Goal: Task Accomplishment & Management: Use online tool/utility

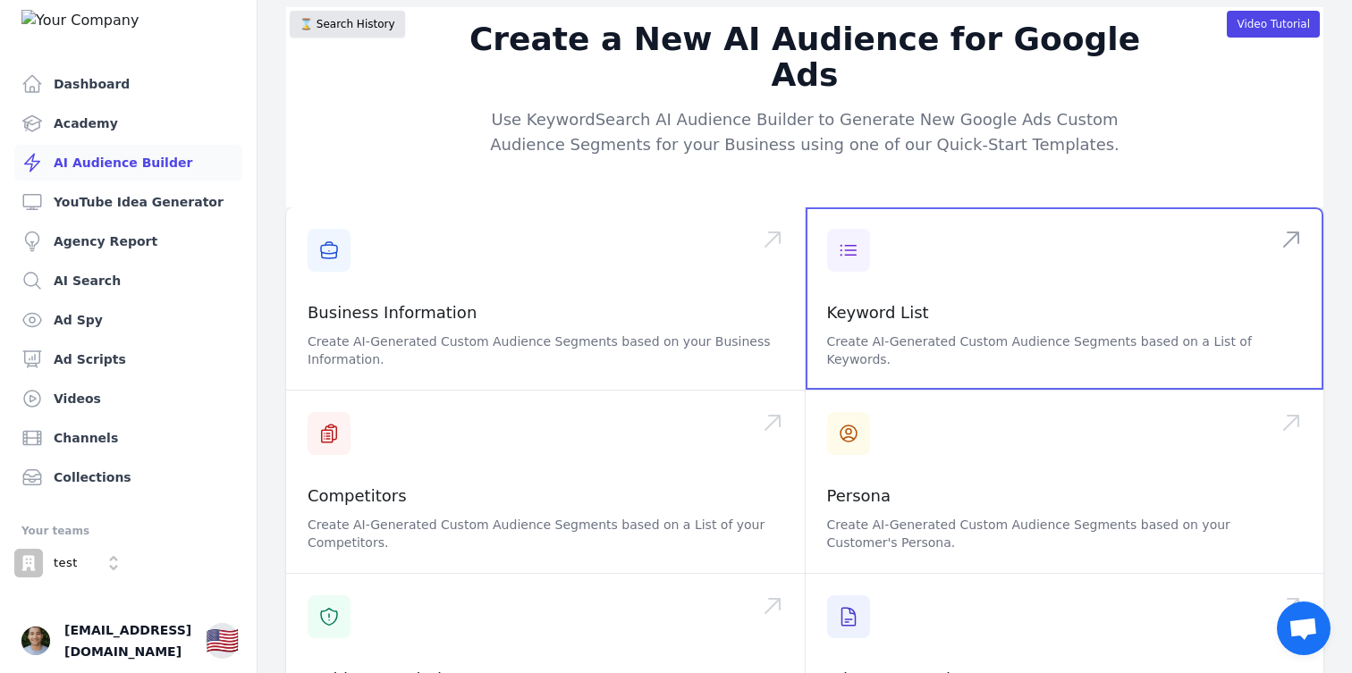
click at [958, 327] on span at bounding box center [1065, 298] width 519 height 182
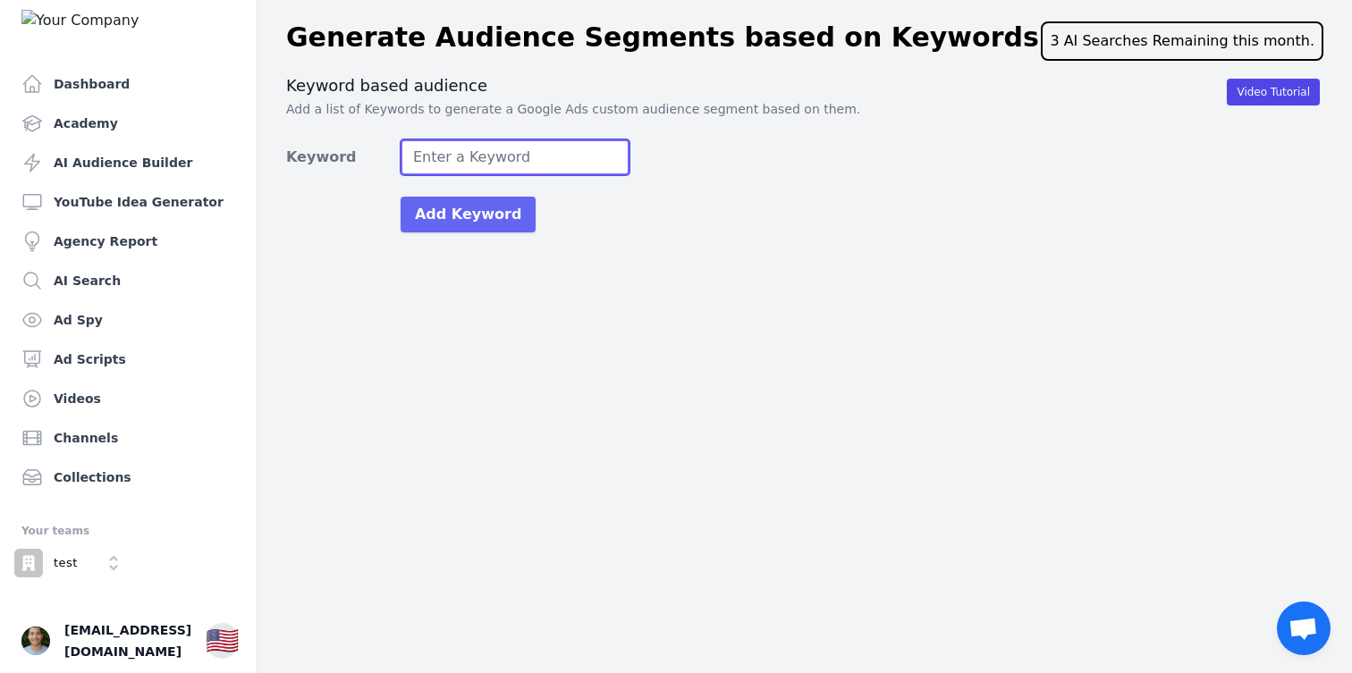
click at [509, 165] on input "Keyword" at bounding box center [515, 158] width 229 height 36
type input "medspa"
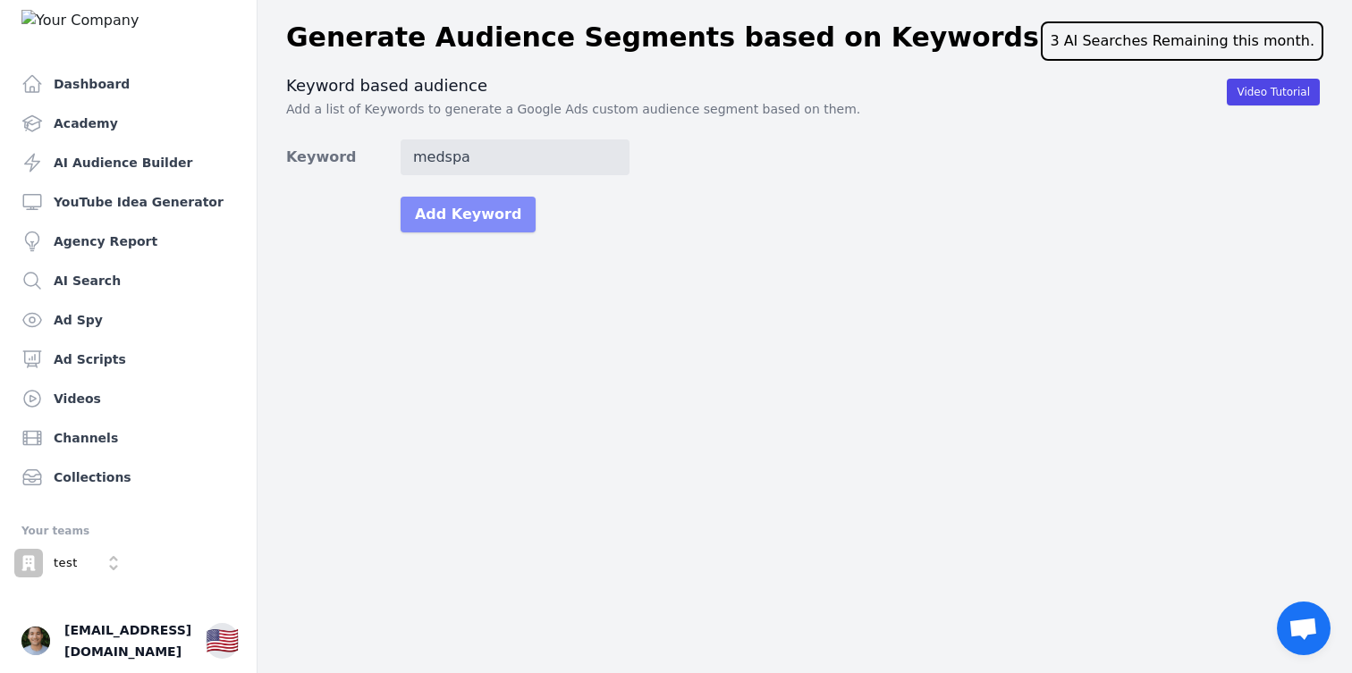
click at [493, 224] on button "Add Keyword" at bounding box center [468, 215] width 135 height 36
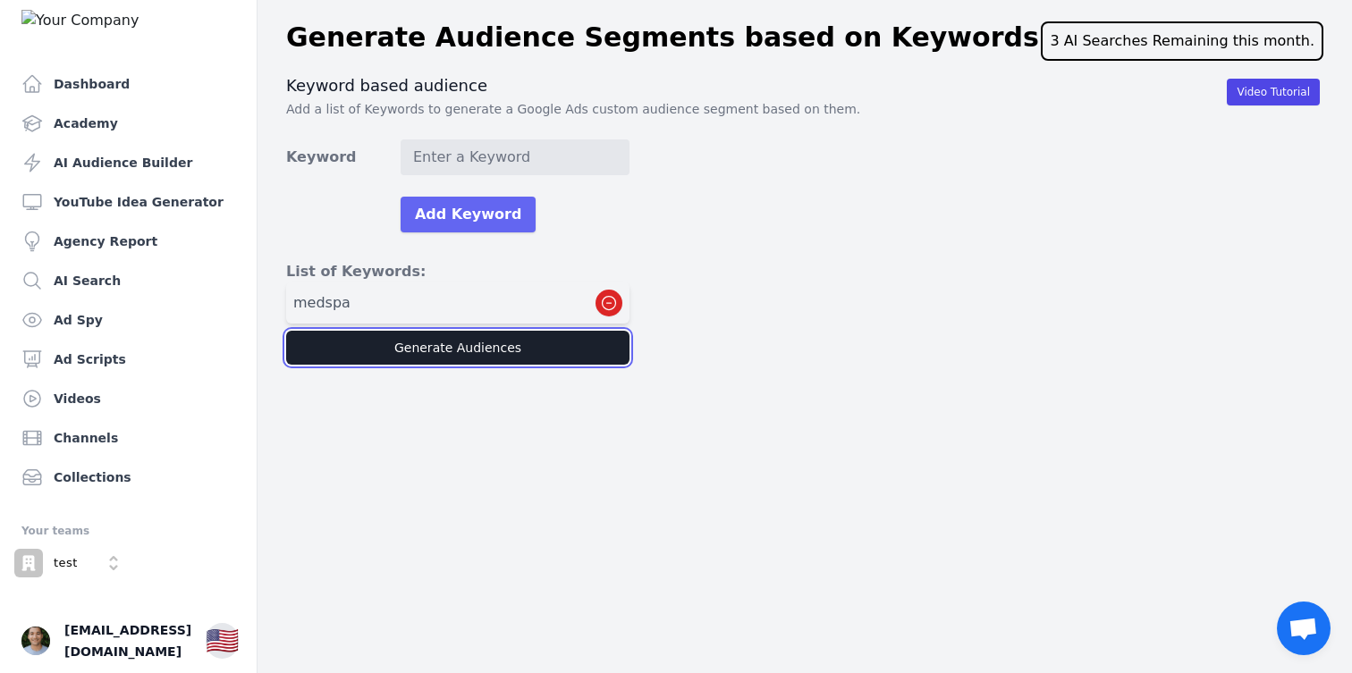
click at [529, 351] on button "Generate Audiences" at bounding box center [457, 348] width 343 height 34
click at [550, 360] on button "Generate Audiences" at bounding box center [457, 348] width 343 height 34
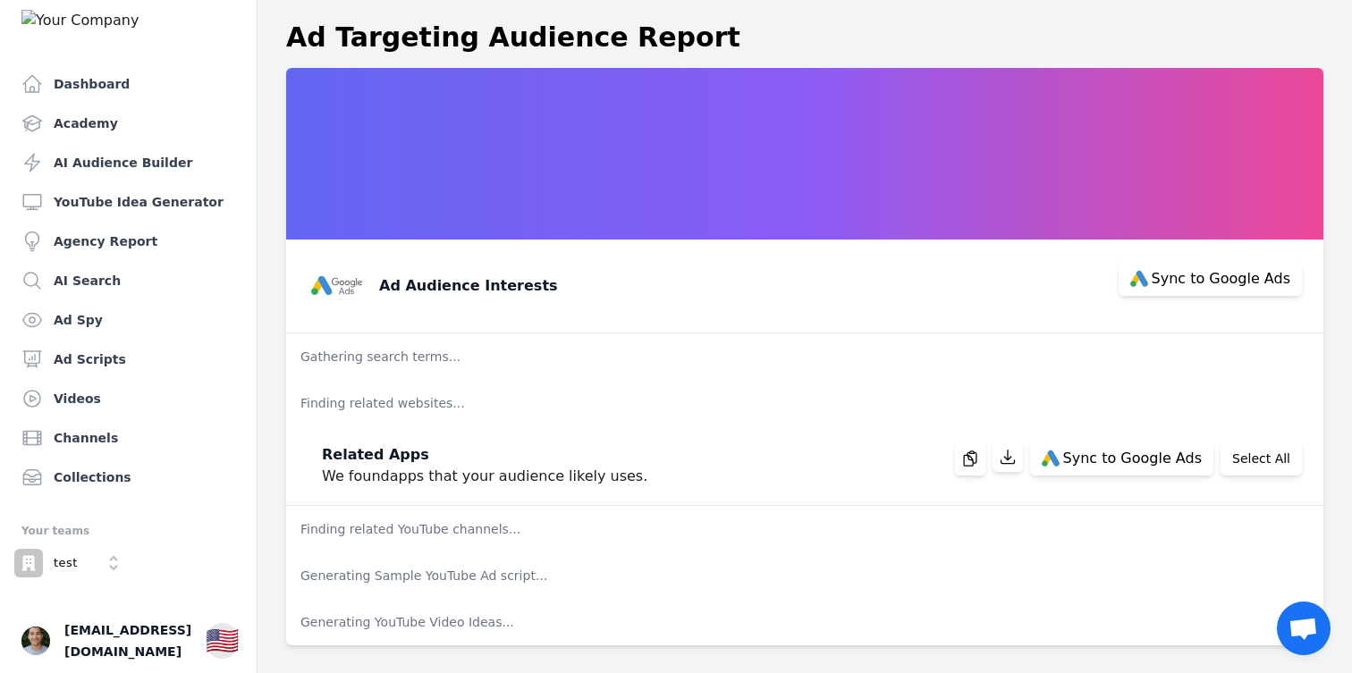
click at [923, 445] on div "Related Apps We found apps that your audience likely uses. Sync to Google Ads S…" at bounding box center [797, 458] width 1009 height 57
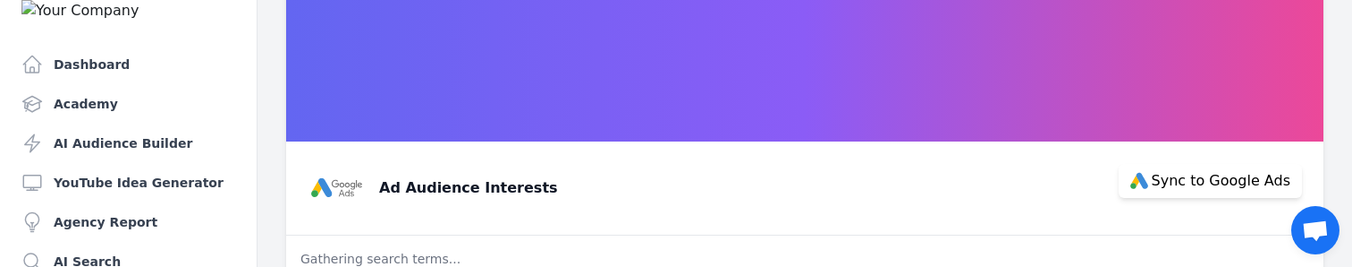
scroll to position [74, 0]
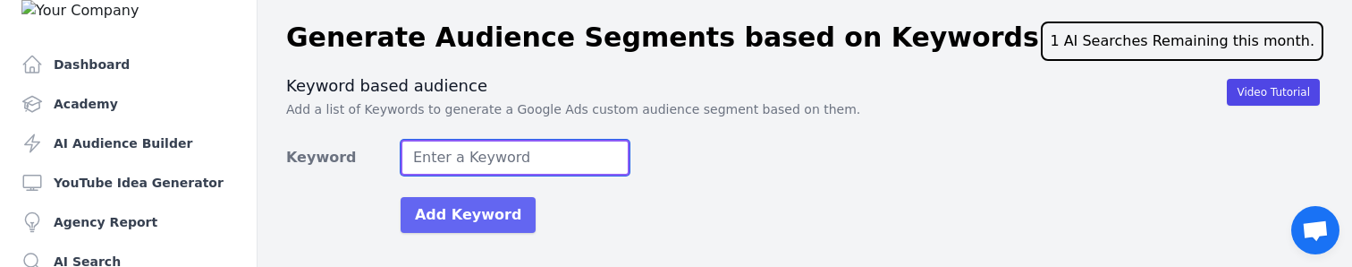
click at [471, 169] on input "Keyword" at bounding box center [515, 158] width 229 height 36
click at [504, 159] on input "Keyword" at bounding box center [515, 158] width 229 height 36
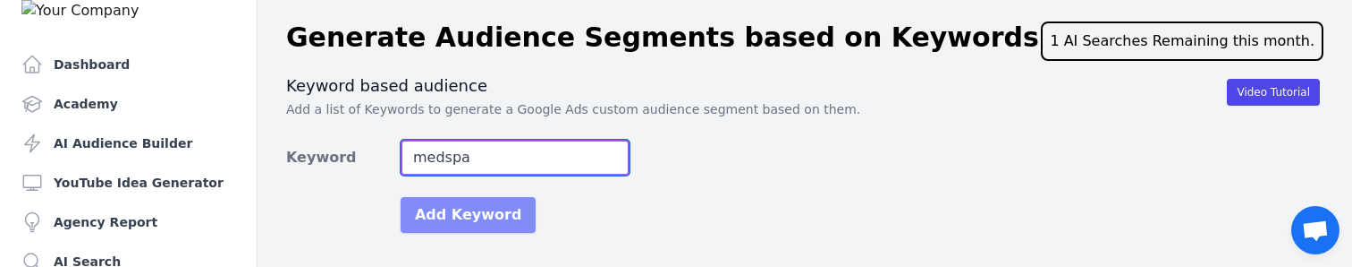
type input "medspa"
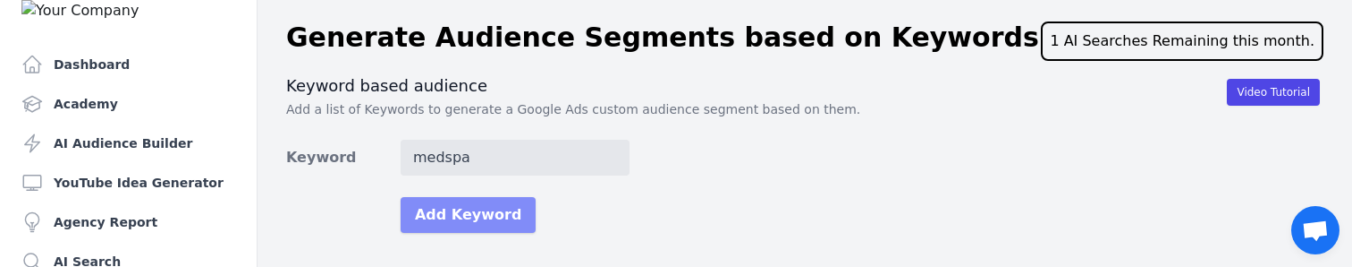
click at [508, 220] on button "Add Keyword" at bounding box center [468, 215] width 135 height 36
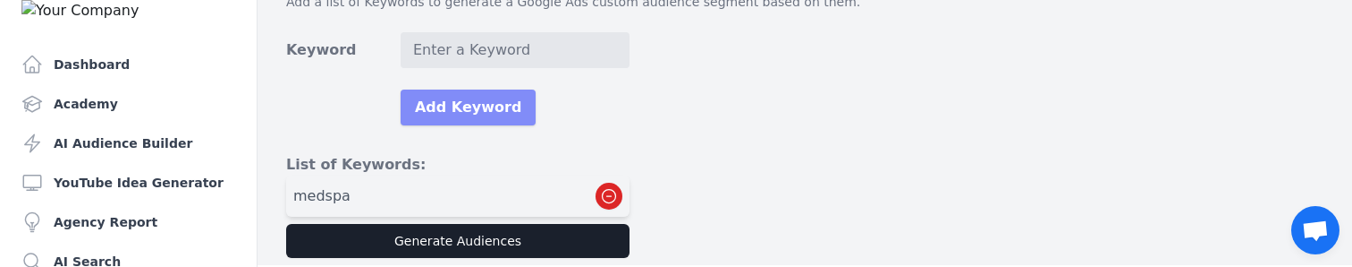
scroll to position [127, 0]
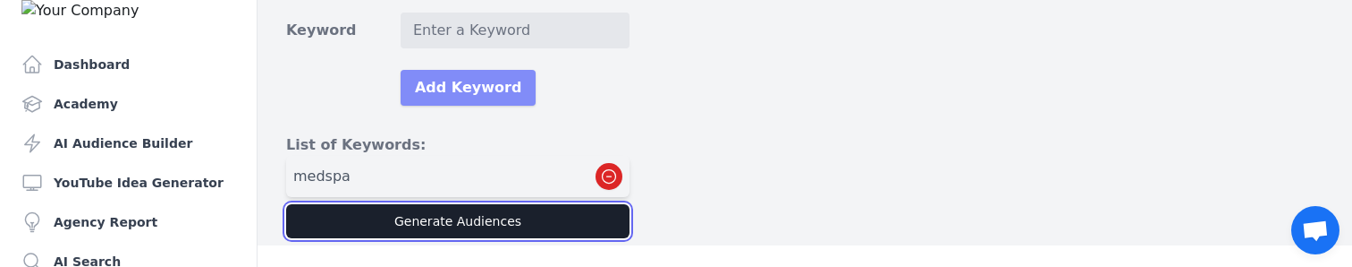
click at [508, 220] on button "Generate Audiences" at bounding box center [457, 221] width 343 height 34
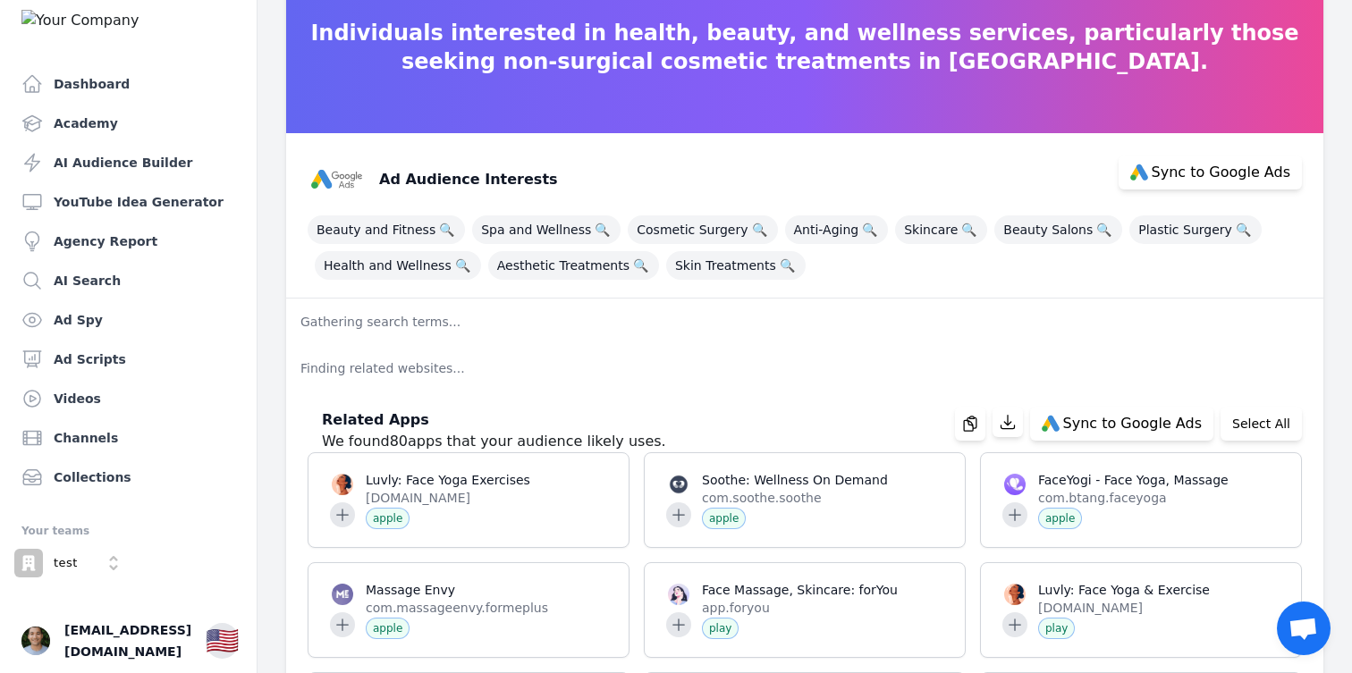
scroll to position [51, 0]
